Goal: Find specific page/section: Find specific page/section

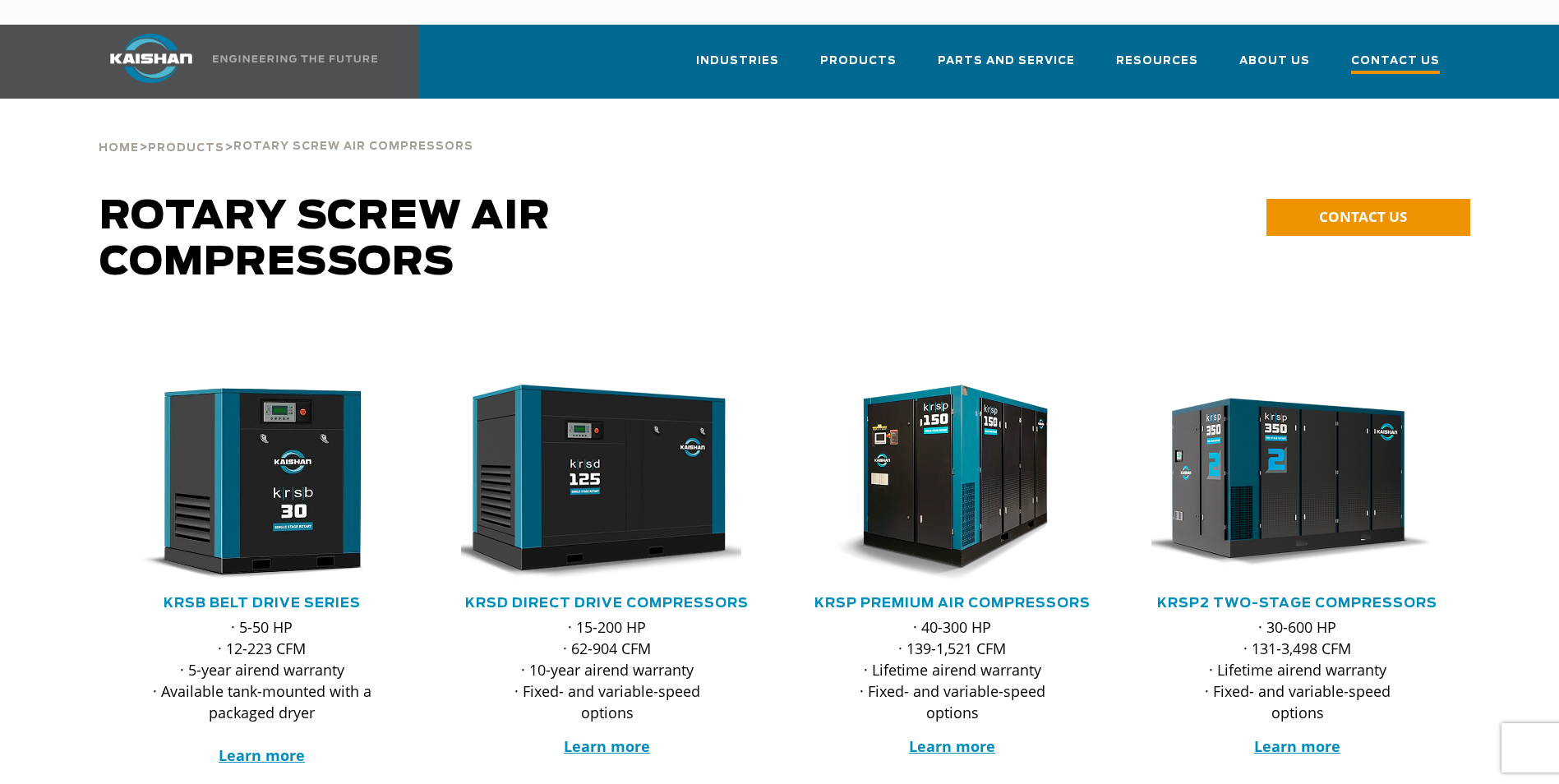
click at [1399, 52] on span "Contact Us" at bounding box center [1396, 63] width 89 height 22
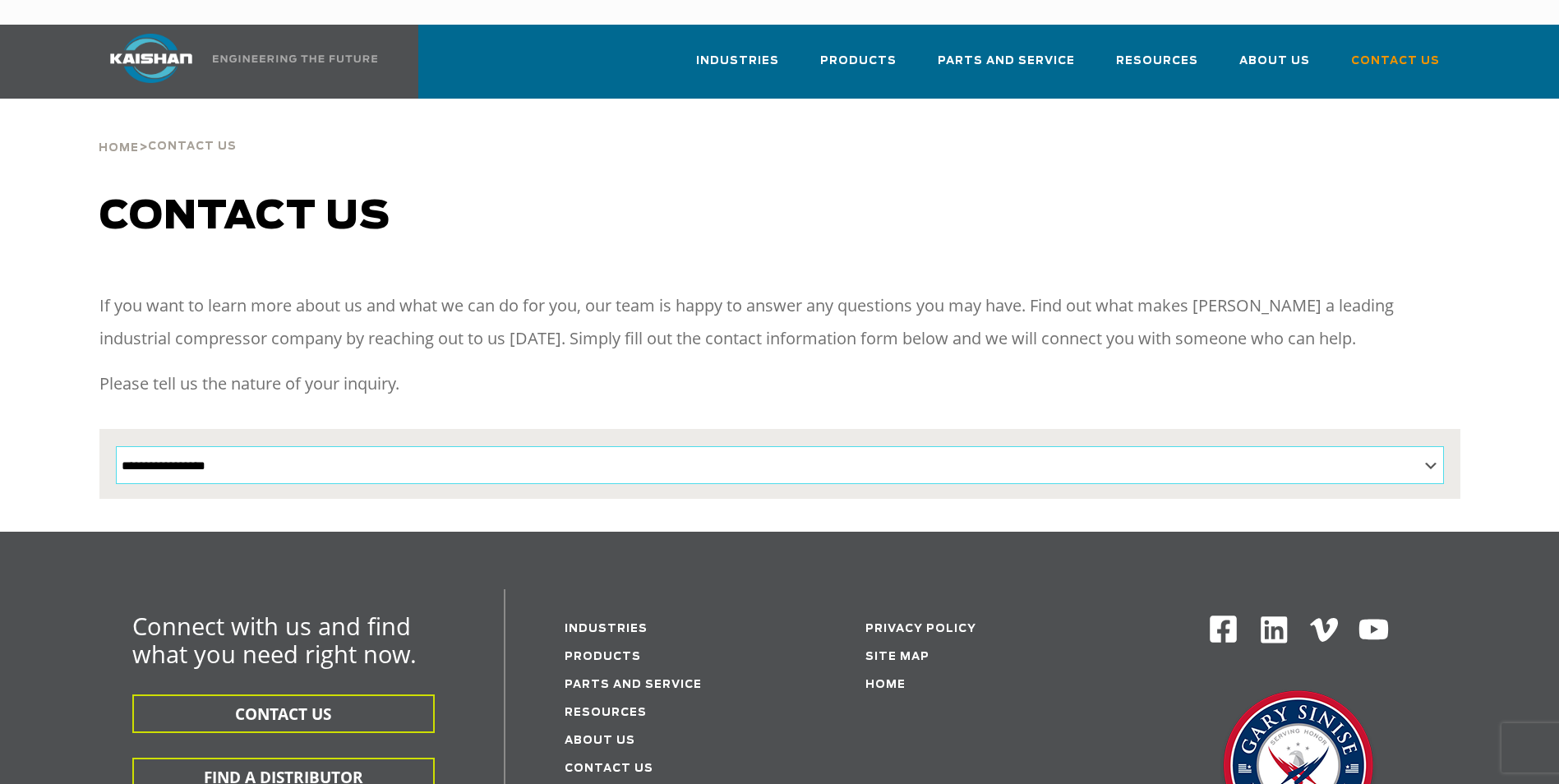
click at [1433, 446] on select "**********" at bounding box center [780, 465] width 1328 height 38
click at [1180, 194] on h1 "Contact us" at bounding box center [780, 217] width 1361 height 46
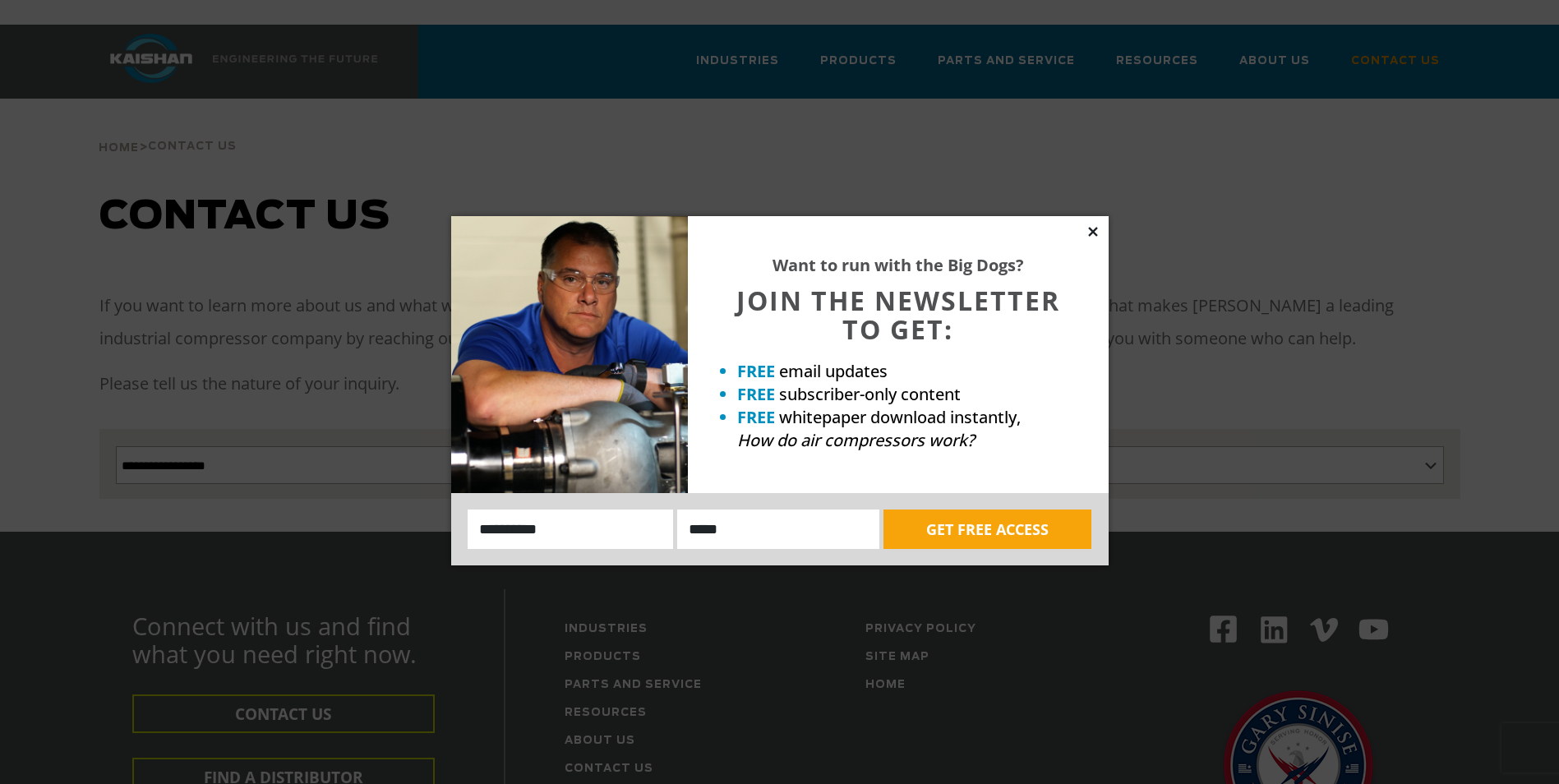
click at [1090, 231] on icon at bounding box center [1093, 231] width 15 height 15
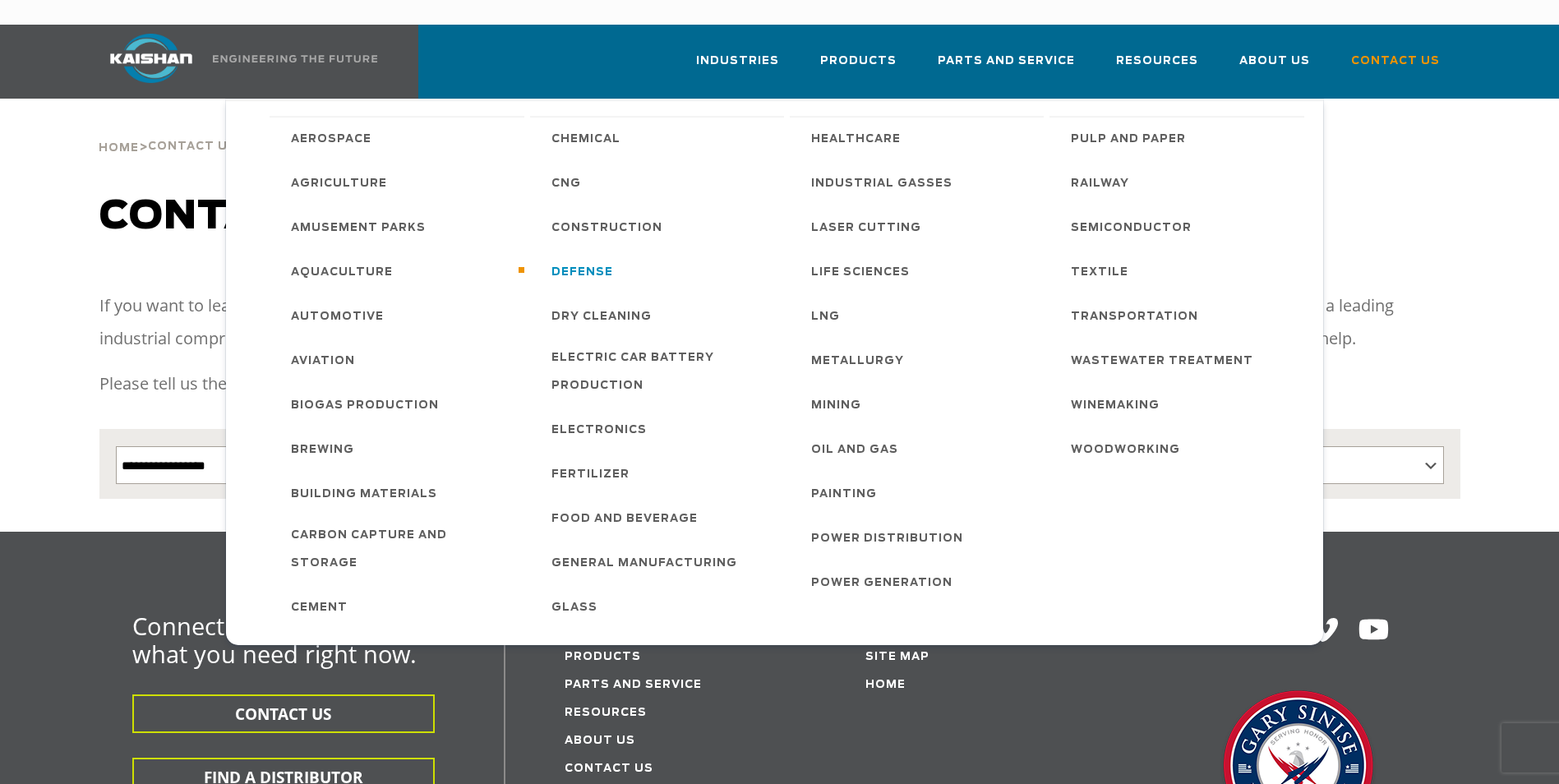
click at [588, 259] on span "Defense" at bounding box center [582, 273] width 61 height 28
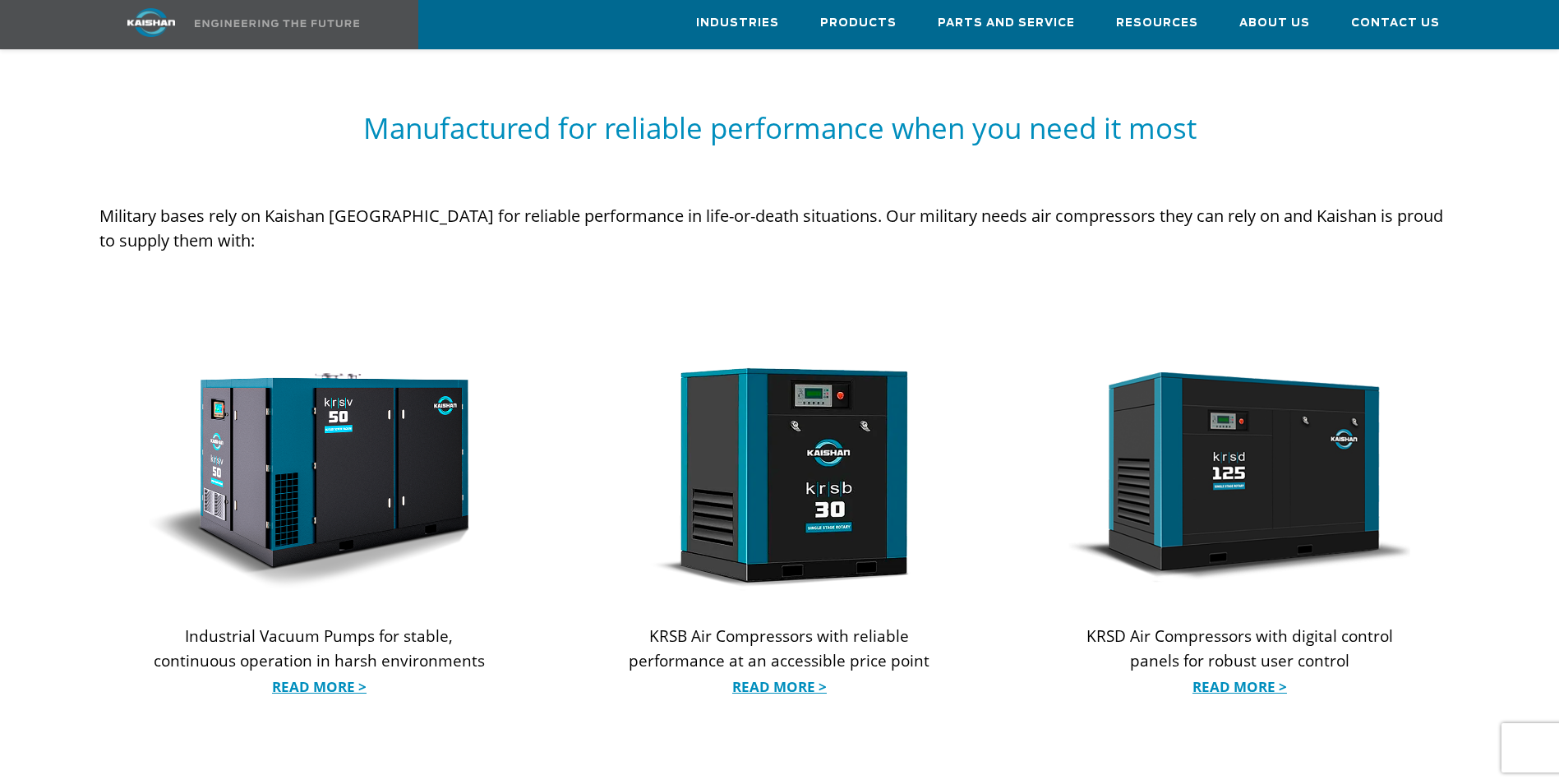
scroll to position [1479, 0]
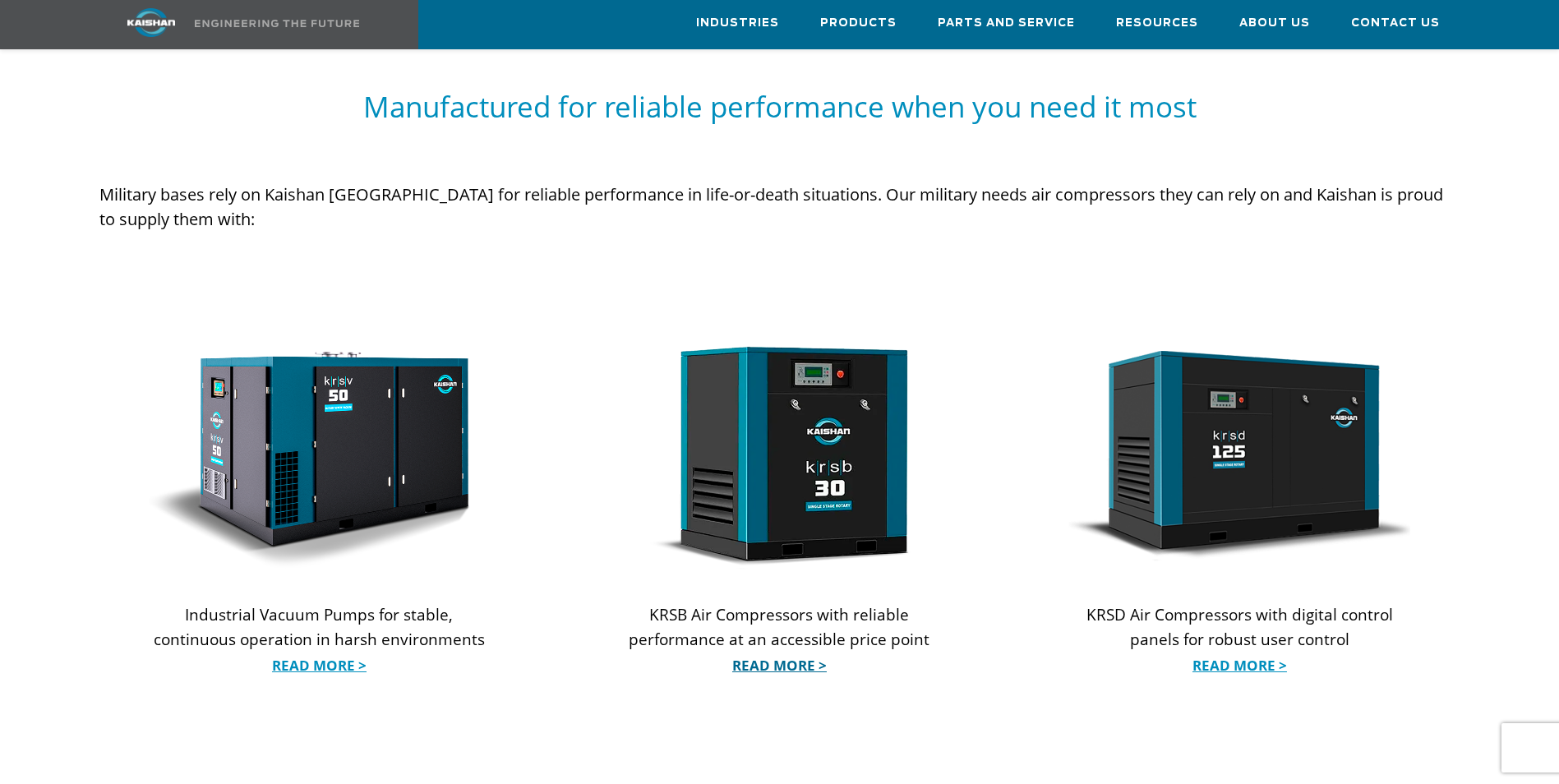
click at [782, 654] on link "Read More >" at bounding box center [779, 666] width 342 height 25
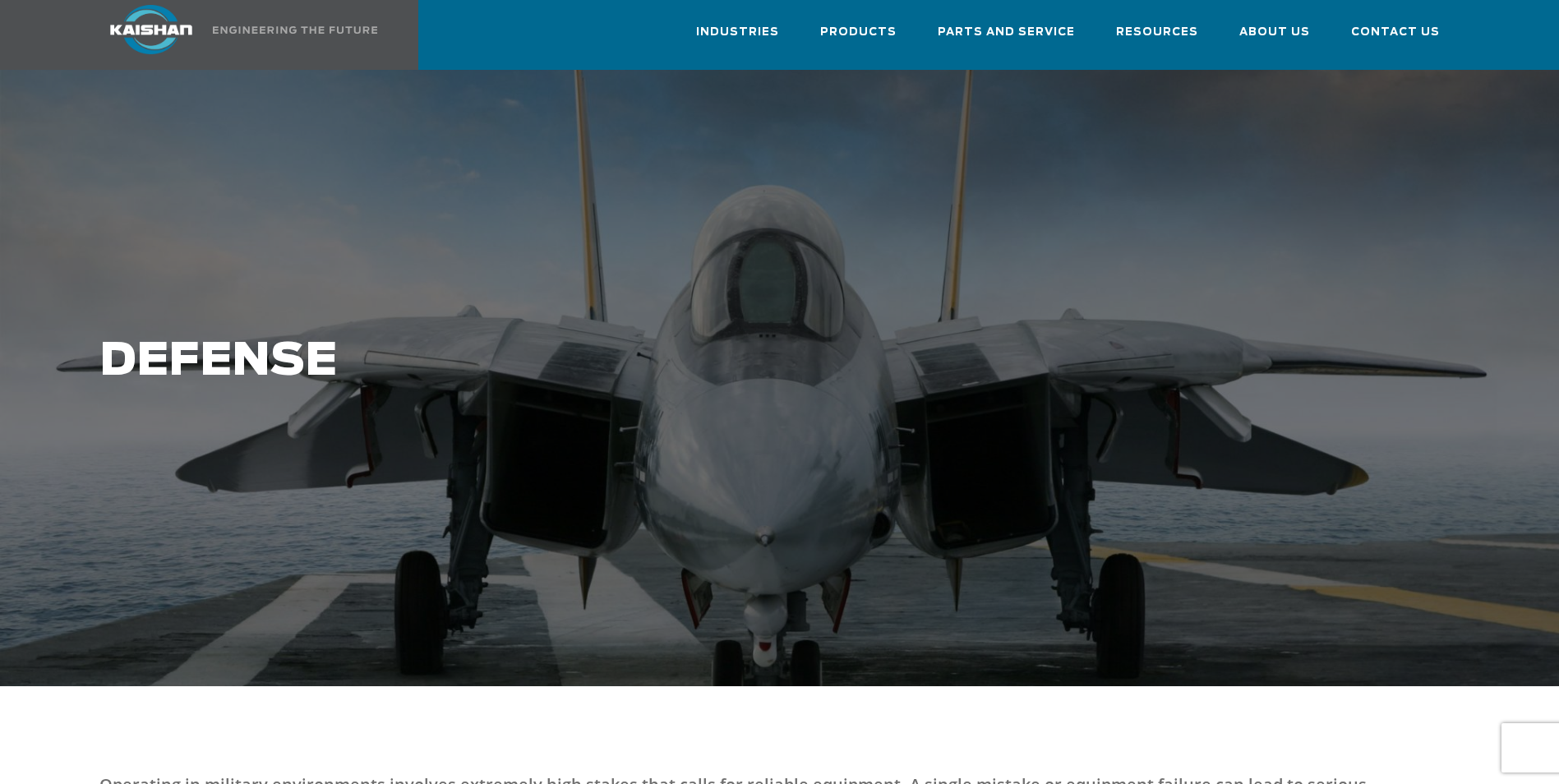
scroll to position [0, 0]
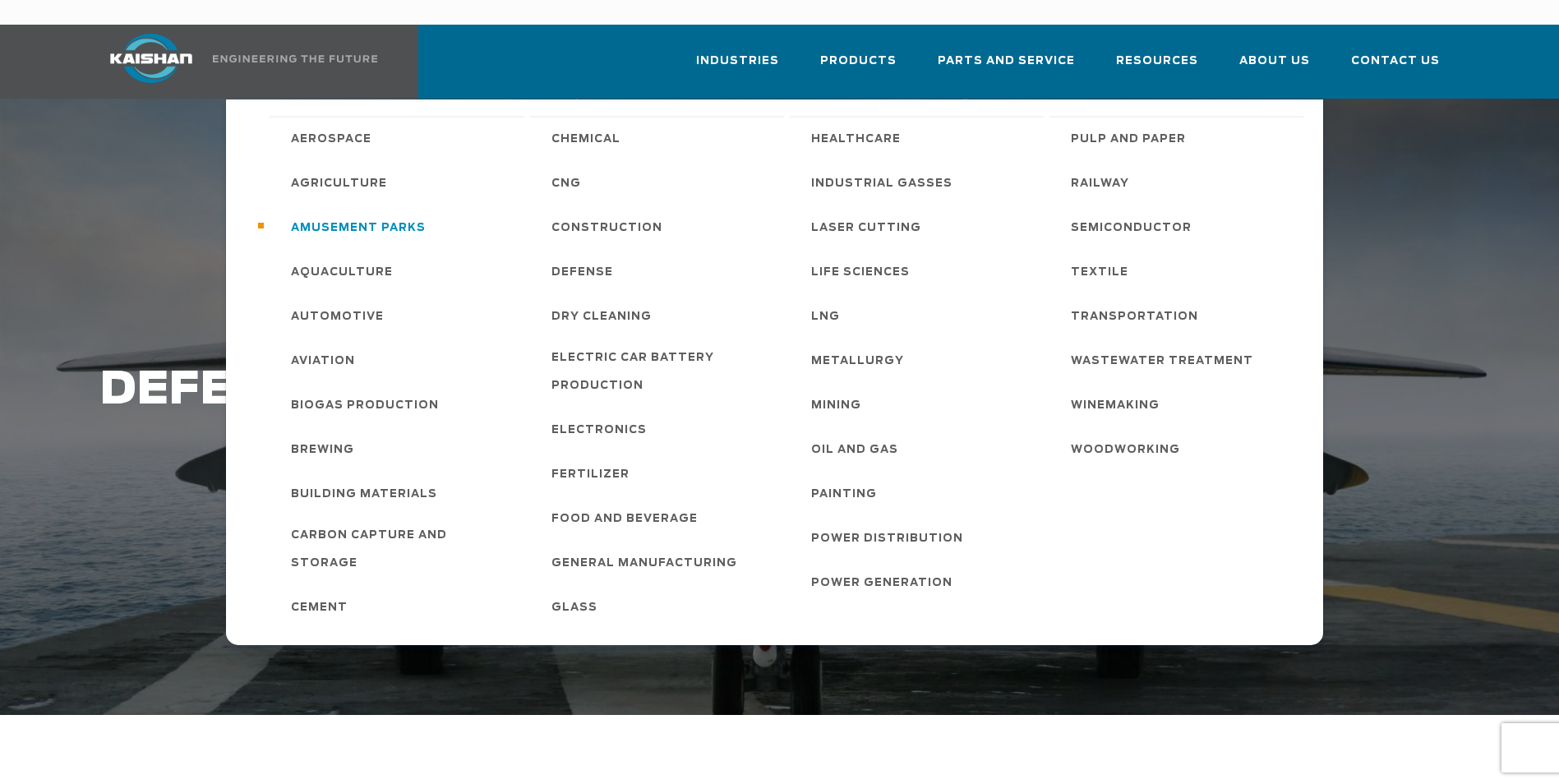
click at [357, 214] on span "Amusement Parks" at bounding box center [358, 228] width 135 height 28
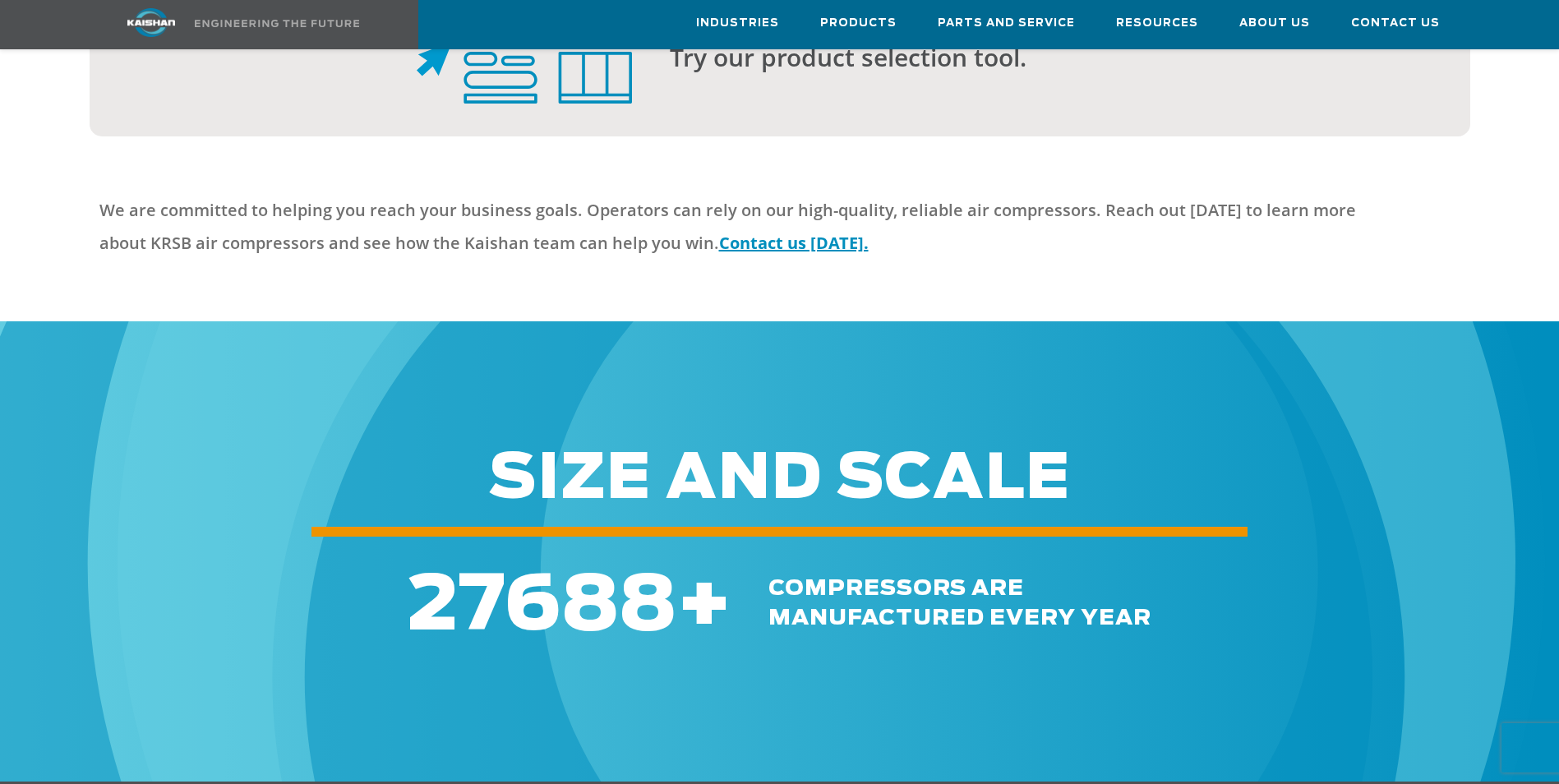
scroll to position [4056, 0]
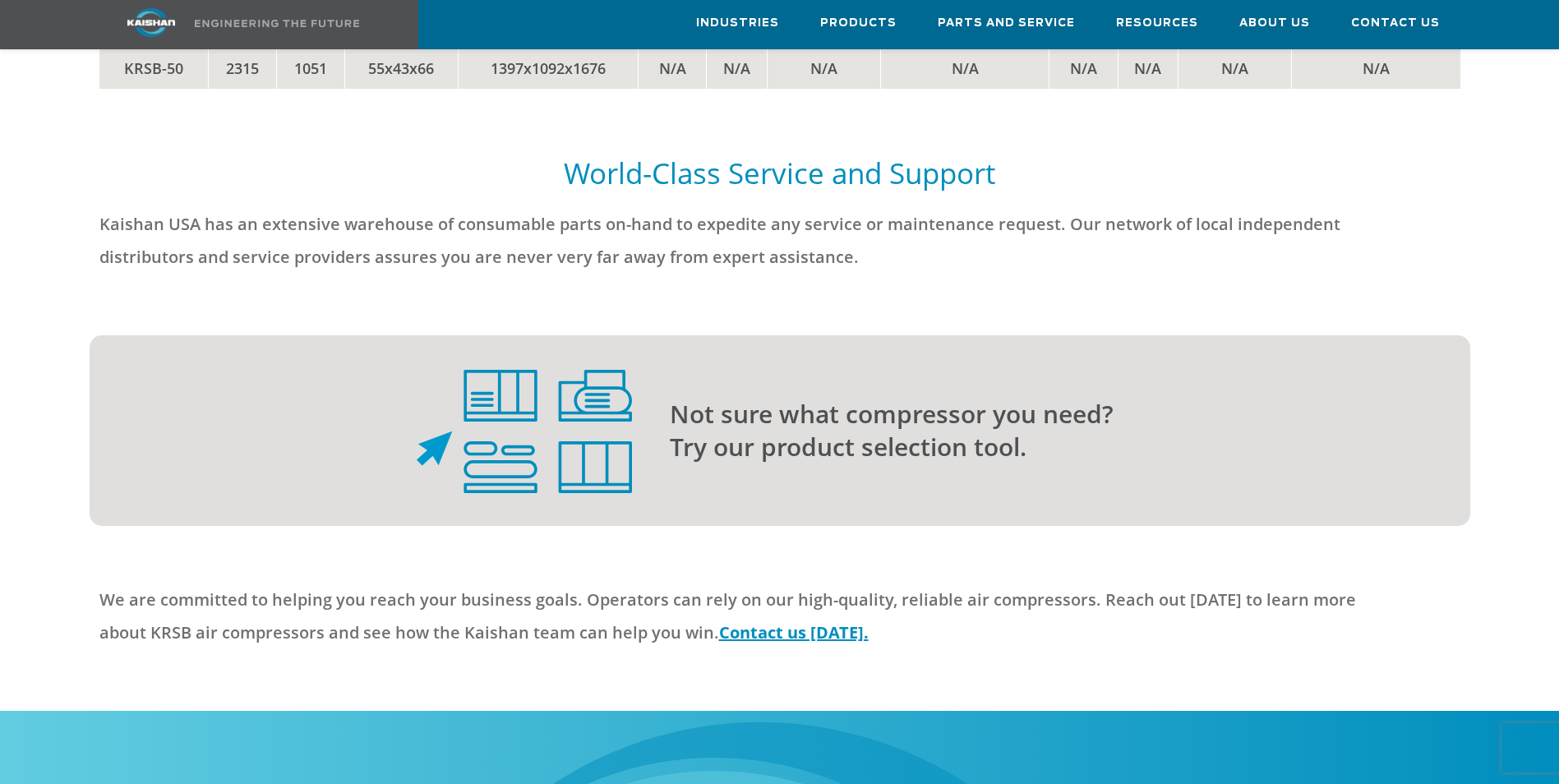
click at [856, 399] on p "Not sure what compressor you need? Try our product selection tool." at bounding box center [1037, 431] width 735 height 66
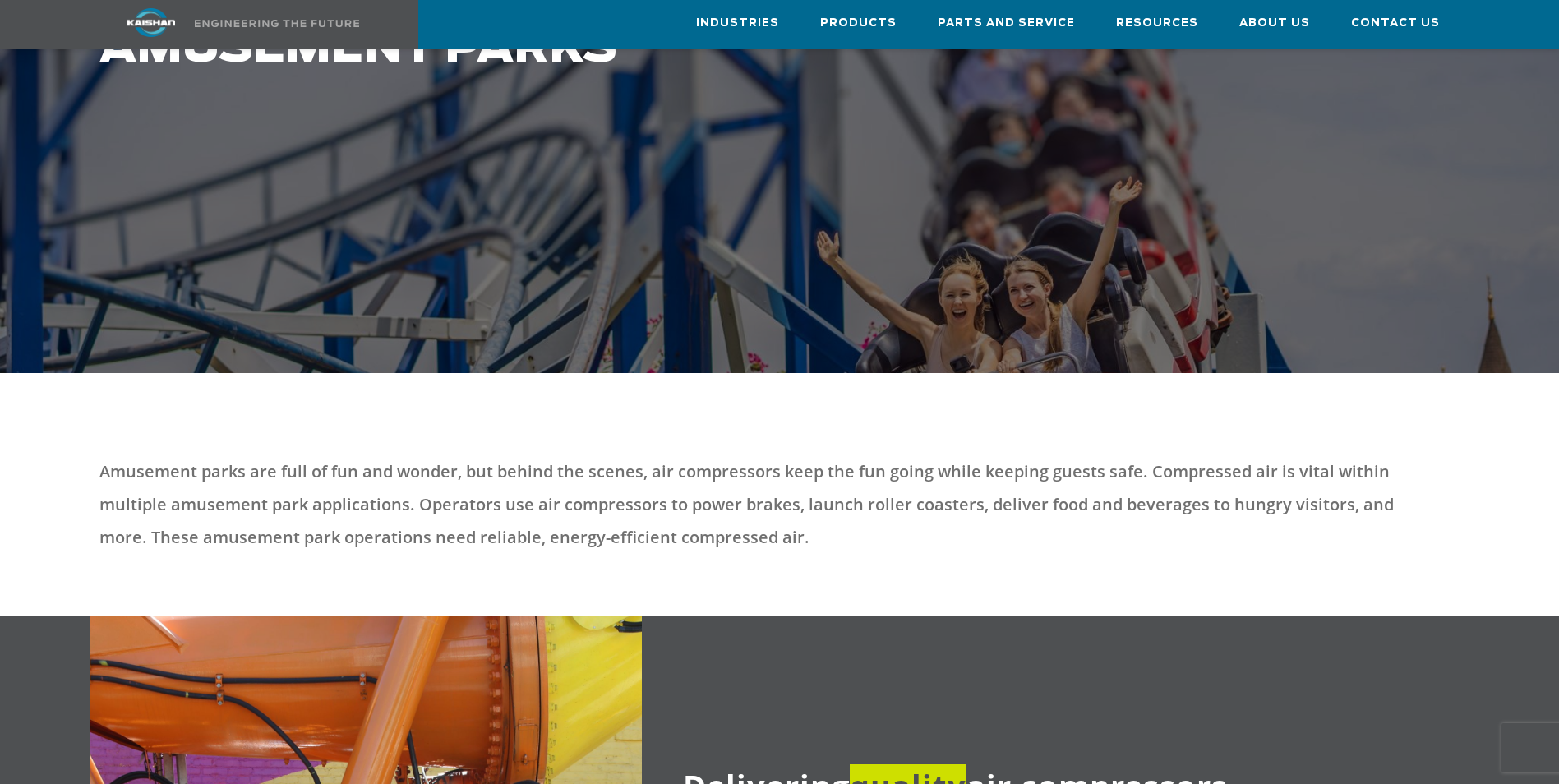
scroll to position [82, 0]
